Goal: Find specific page/section: Find specific page/section

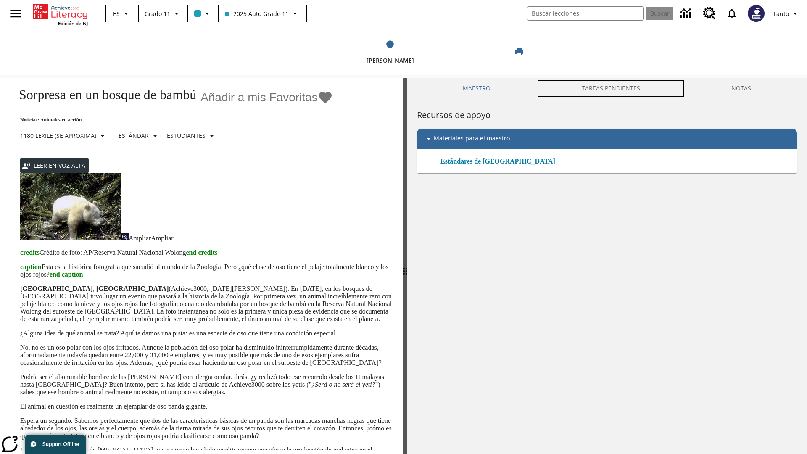
click at [611, 88] on button "TAREAS PENDIENTES" at bounding box center [611, 88] width 150 height 20
